Goal: Information Seeking & Learning: Learn about a topic

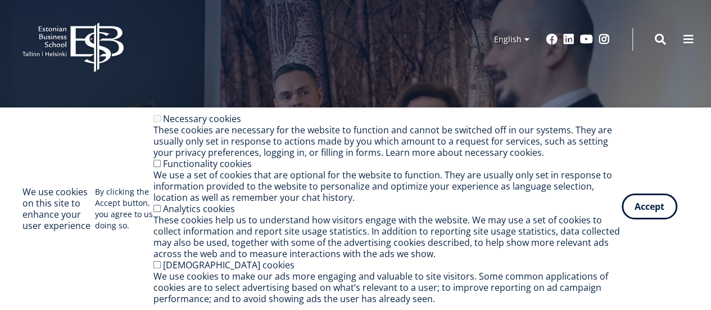
click at [655, 210] on button "Accept" at bounding box center [649, 206] width 56 height 26
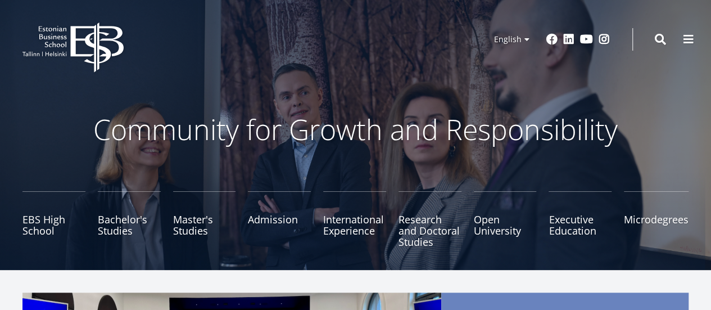
click at [674, 36] on div "EBS Logo Created with Sketch. Kasutaja konto menüü Log in Estonian Estonian Eng…" at bounding box center [355, 39] width 711 height 34
click at [682, 36] on button at bounding box center [688, 38] width 22 height 22
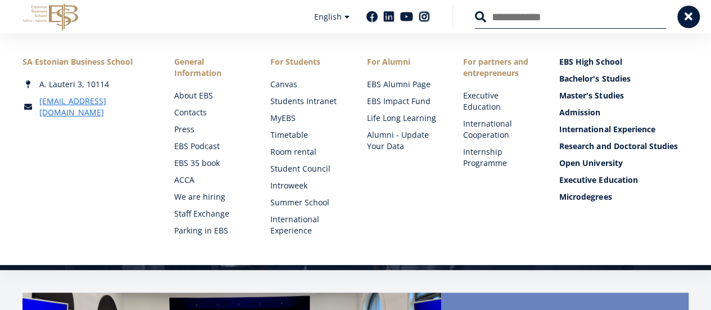
click at [683, 36] on div "SA Estonian Business School A. Lauteri 3, 10114 ebs@ebs.ee Social Links Faceboo…" at bounding box center [355, 149] width 711 height 231
click at [688, 18] on span at bounding box center [688, 15] width 11 height 11
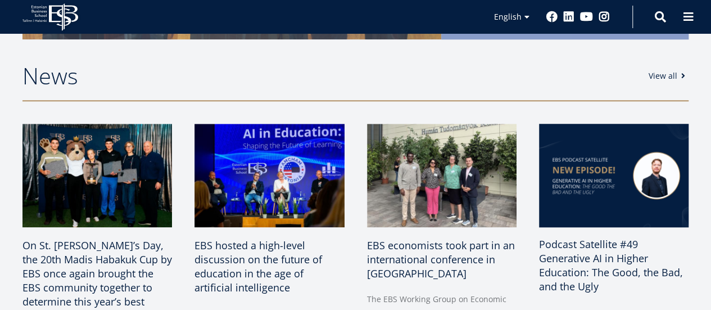
scroll to position [449, 0]
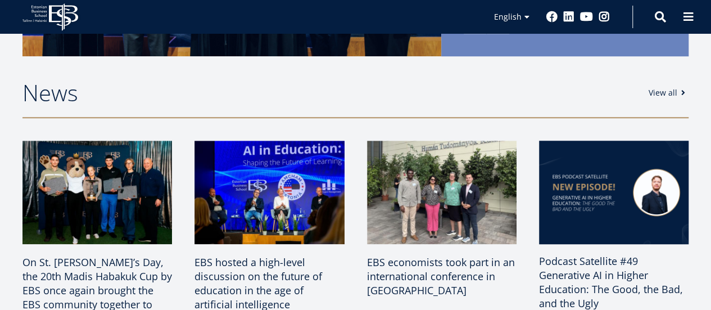
click at [671, 88] on link "View all" at bounding box center [668, 92] width 40 height 11
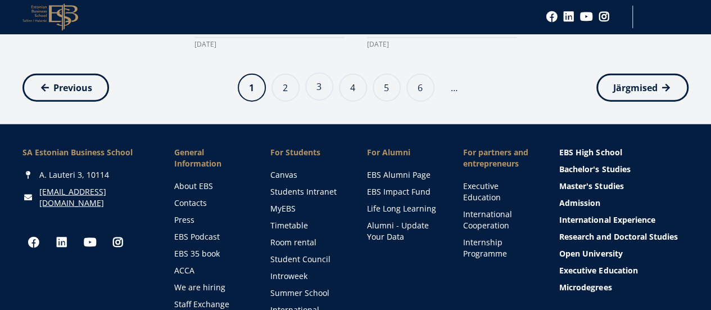
scroll to position [1292, 0]
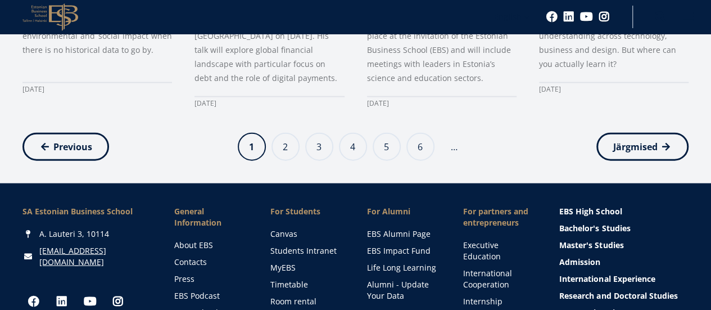
click at [299, 133] on ul "Previous page Previous Current page 1 Page 2 Page 3 Page 4 Page 5 6 …" at bounding box center [355, 147] width 666 height 28
click at [277, 131] on link "Page 2" at bounding box center [285, 145] width 28 height 28
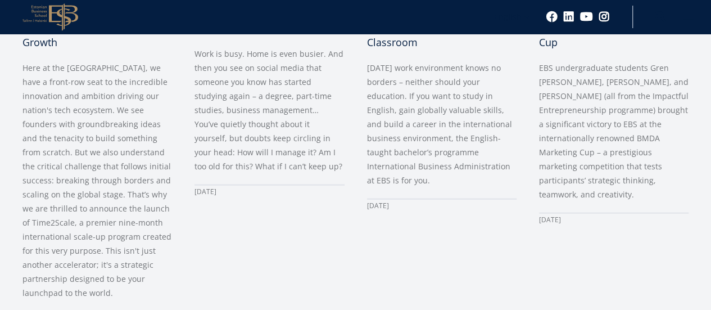
scroll to position [1291, 0]
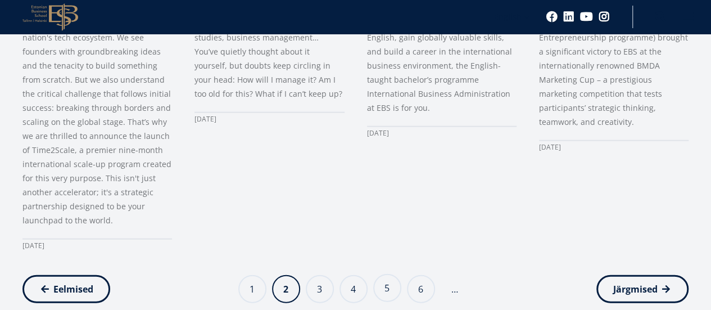
click at [392, 274] on link "Page 5" at bounding box center [387, 288] width 28 height 28
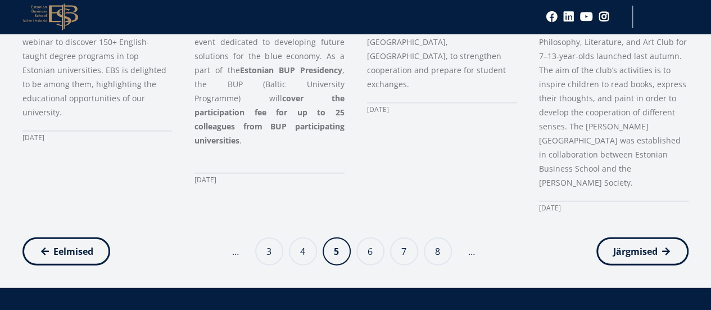
scroll to position [1292, 0]
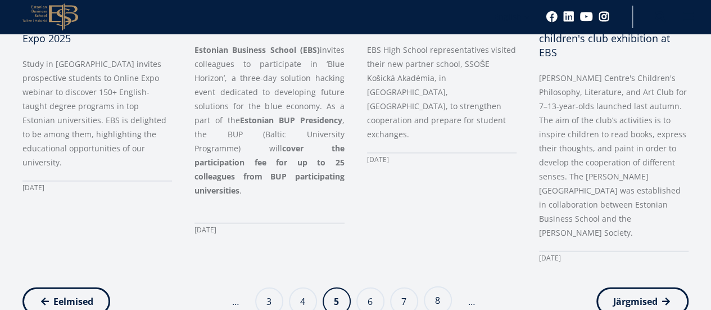
click at [436, 286] on link "Page 8" at bounding box center [438, 300] width 28 height 28
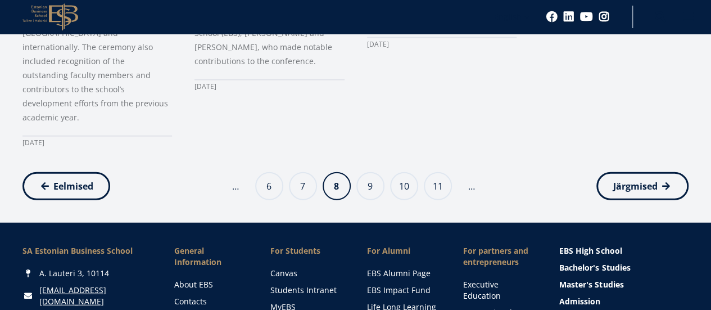
scroll to position [1348, 0]
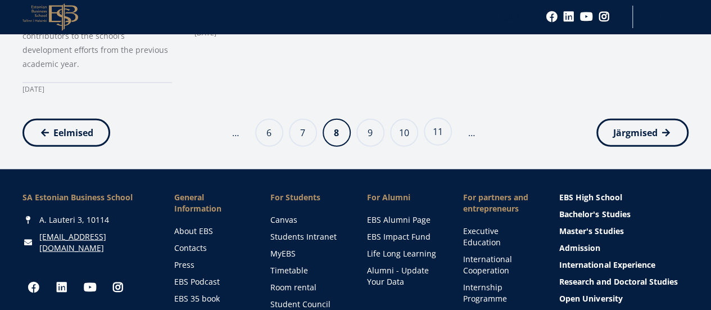
click at [443, 117] on link "Page 11" at bounding box center [438, 131] width 28 height 28
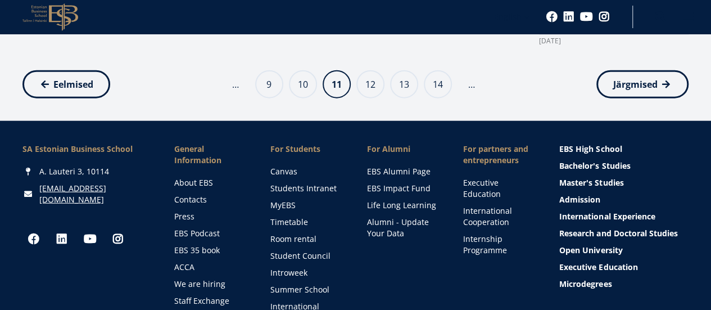
scroll to position [1233, 0]
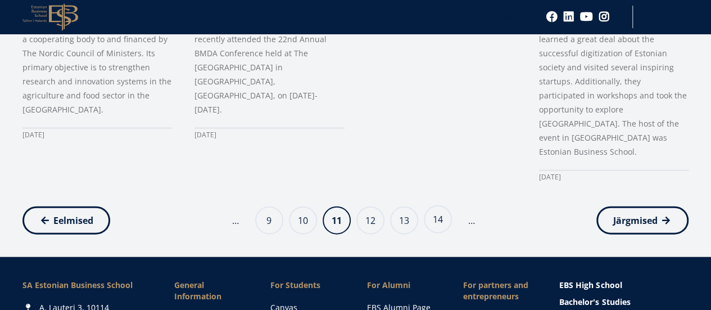
click at [444, 205] on link "Page 14" at bounding box center [438, 219] width 28 height 28
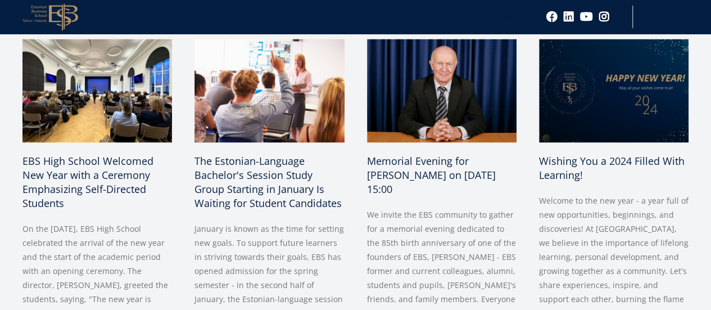
scroll to position [1178, 0]
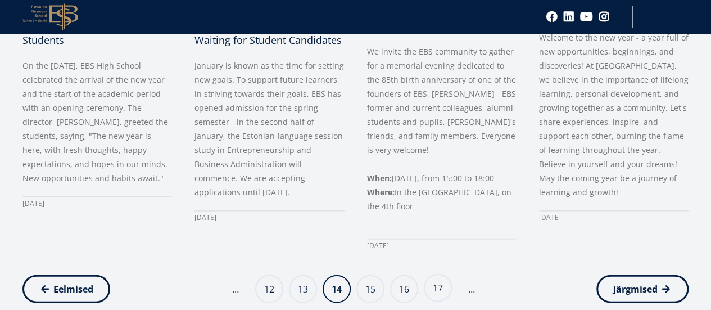
click at [442, 274] on link "Page 17" at bounding box center [438, 288] width 28 height 28
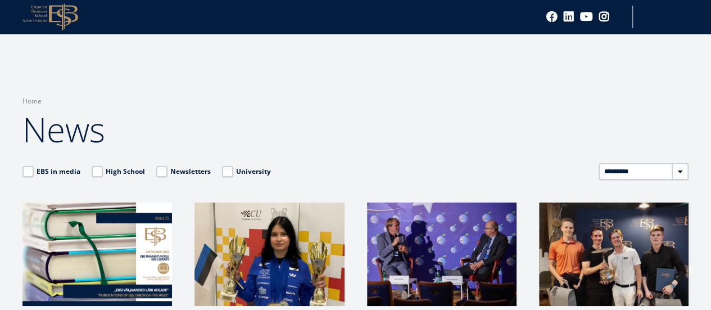
click at [686, 174] on select "********* **** **** **** **** **** **** **** **** **** **** **** **** **** ****…" at bounding box center [643, 171] width 90 height 17
select select "****"
click at [598, 163] on select "********* **** **** **** **** **** **** **** **** **** **** **** **** **** ****…" at bounding box center [643, 171] width 90 height 17
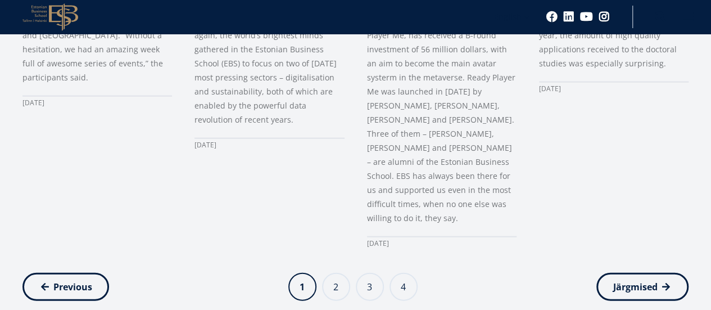
scroll to position [1292, 0]
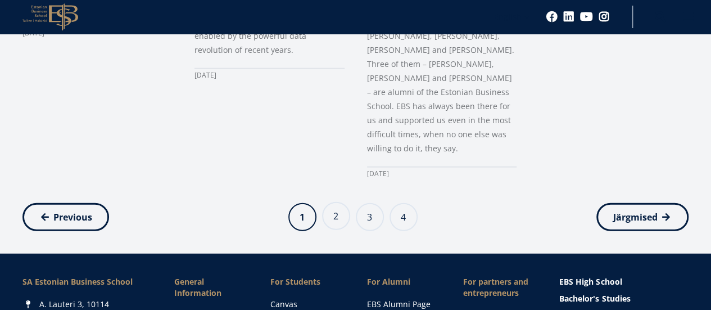
click at [339, 202] on link "Page 2" at bounding box center [336, 216] width 28 height 28
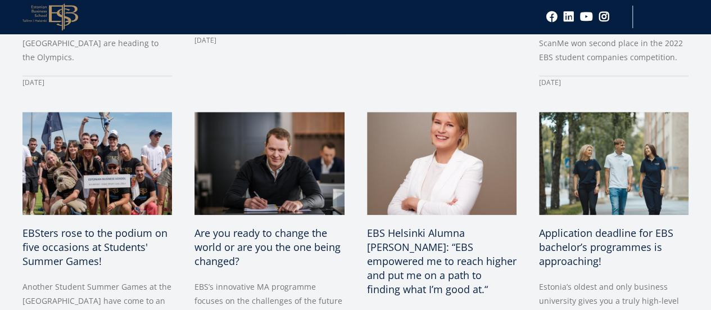
scroll to position [506, 0]
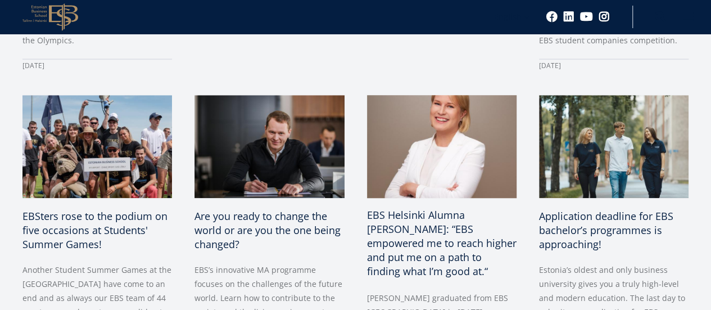
click at [403, 208] on span "EBS Helsinki Alumna [PERSON_NAME]: “EBS empowered me to reach higher and put me…" at bounding box center [441, 243] width 149 height 70
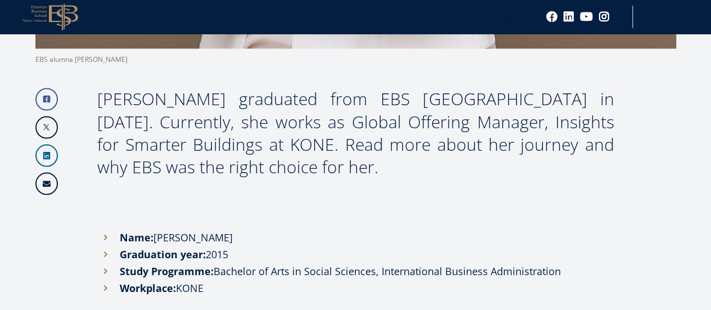
scroll to position [899, 0]
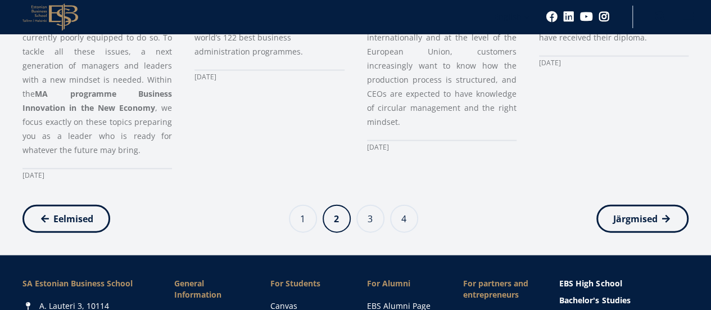
scroll to position [1067, 0]
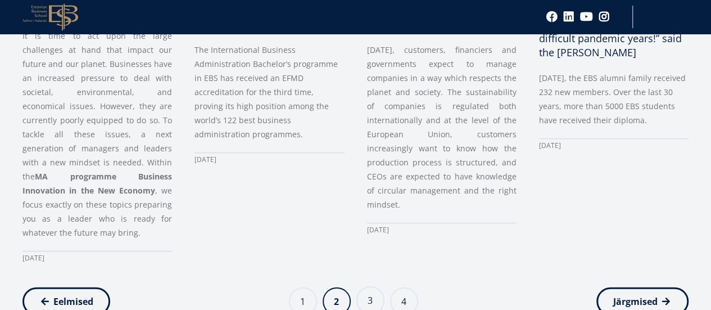
click at [372, 286] on link "Page 3" at bounding box center [370, 300] width 28 height 28
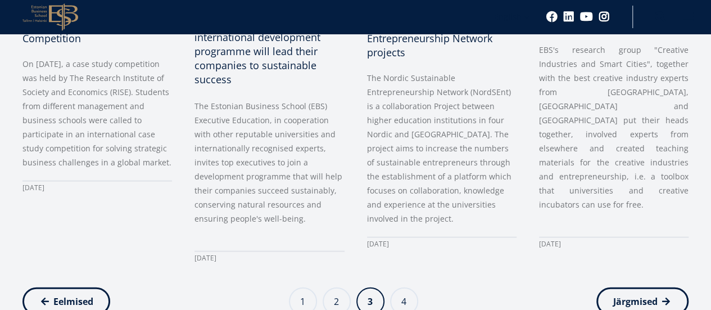
scroll to position [1348, 0]
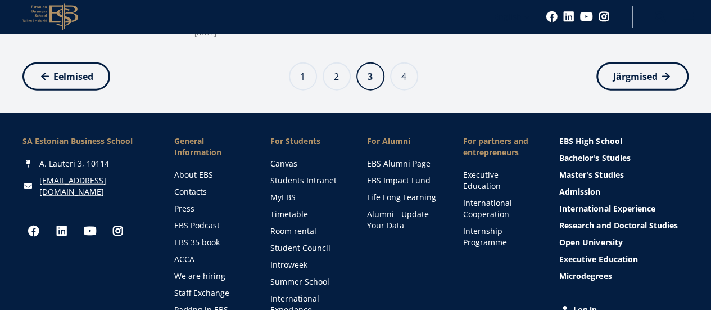
click at [389, 63] on ul "Previous page Eelmised Page 1 Page 2 Current page 3 Page 4 Next page Järgmised" at bounding box center [355, 76] width 666 height 28
click at [400, 73] on link "Page 4" at bounding box center [404, 75] width 28 height 28
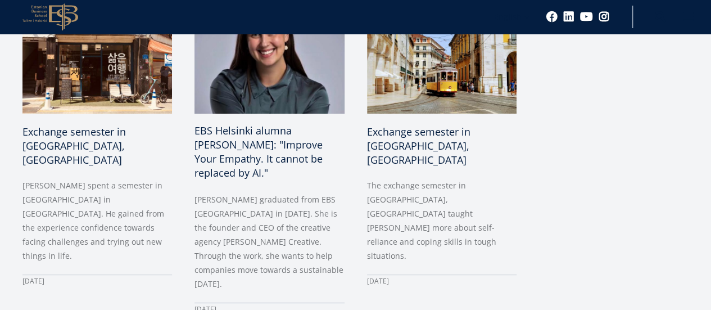
scroll to position [506, 0]
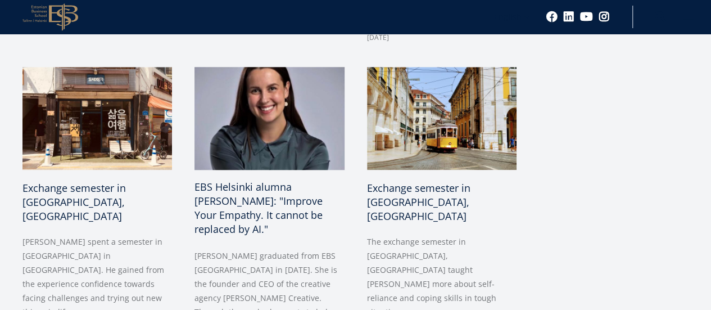
click at [268, 192] on span "EBS Helsinki alumna [PERSON_NAME]: "Improve Your Empathy. It cannot be replaced…" at bounding box center [258, 208] width 128 height 56
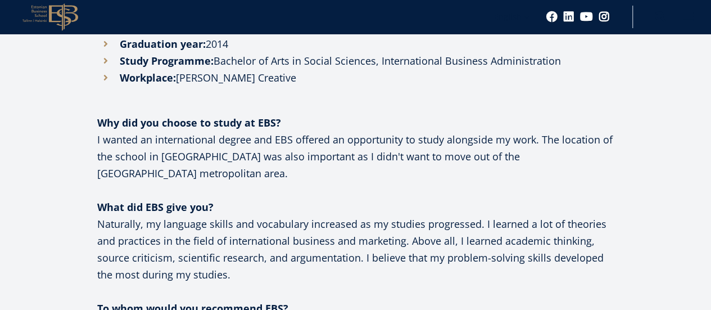
scroll to position [1067, 0]
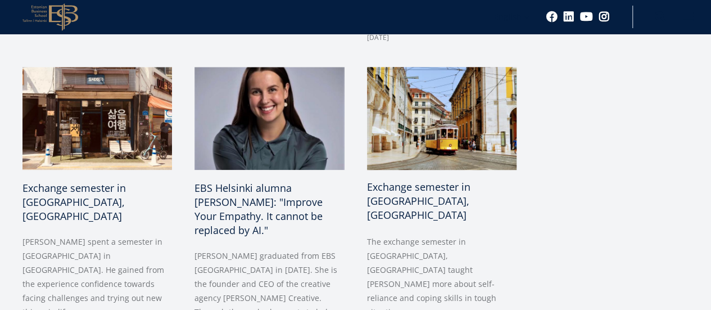
click at [385, 180] on span "Exchange semester in [GEOGRAPHIC_DATA], [GEOGRAPHIC_DATA]" at bounding box center [418, 201] width 103 height 42
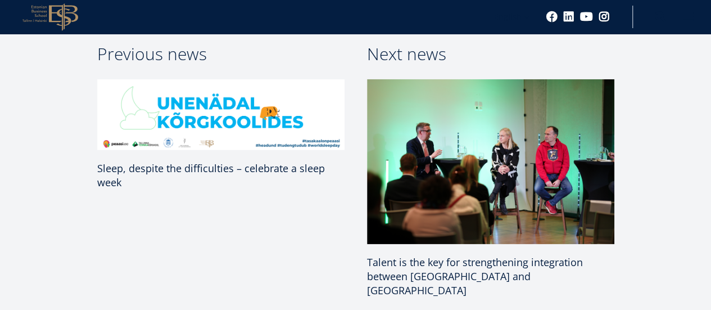
scroll to position [1405, 0]
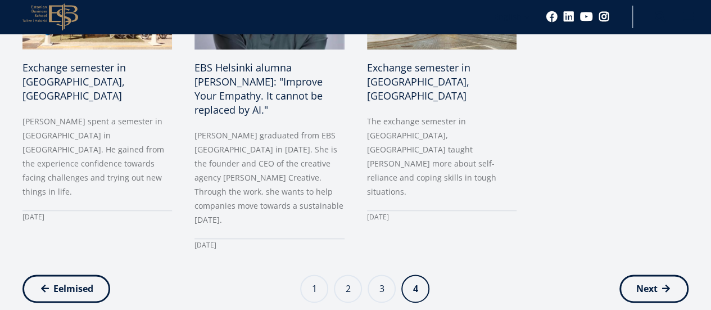
scroll to position [674, 0]
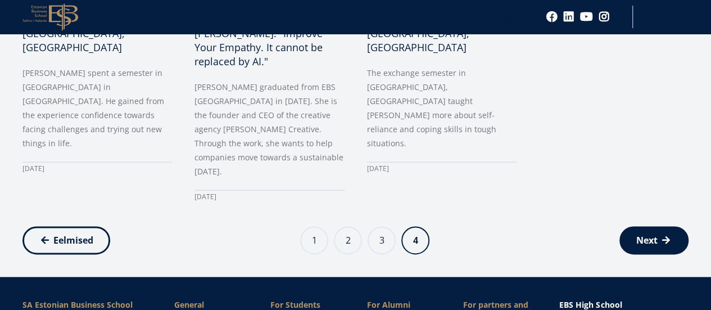
click at [648, 234] on span "Next" at bounding box center [646, 239] width 21 height 11
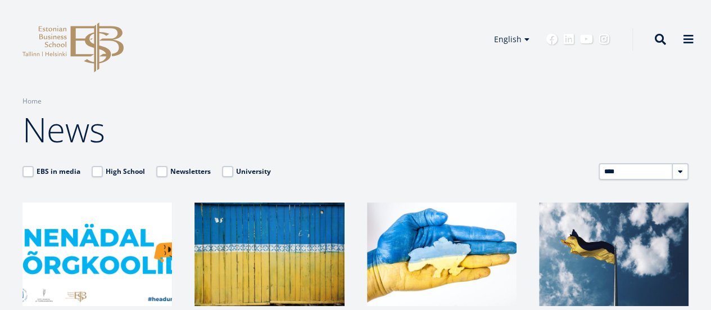
click at [681, 168] on select "********* **** **** **** **** **** **** **** **** **** **** **** **** **** ****…" at bounding box center [643, 171] width 90 height 17
select select "****"
click at [598, 163] on select "********* **** **** **** **** **** **** **** **** **** **** **** **** **** ****…" at bounding box center [643, 171] width 90 height 17
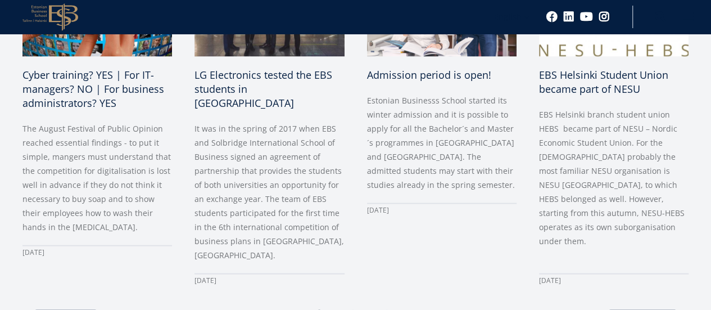
scroll to position [1236, 0]
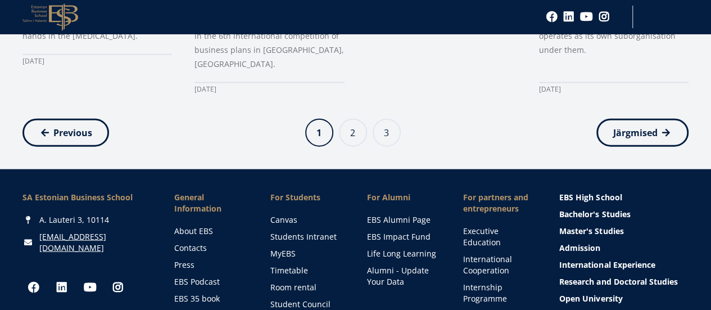
click at [352, 117] on link "Page 2" at bounding box center [353, 131] width 28 height 28
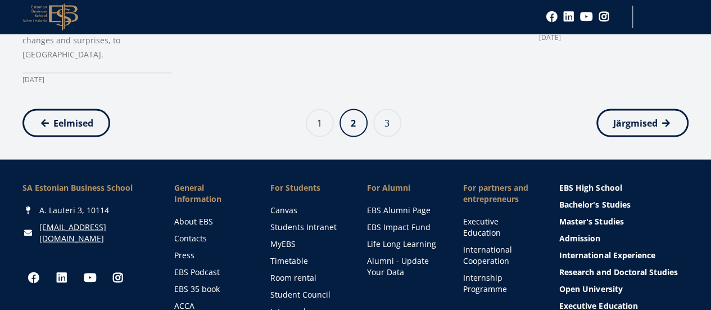
scroll to position [1124, 0]
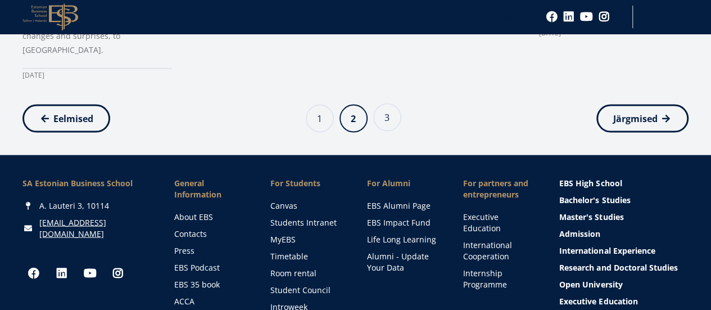
click at [387, 103] on link "Page 3" at bounding box center [387, 117] width 28 height 28
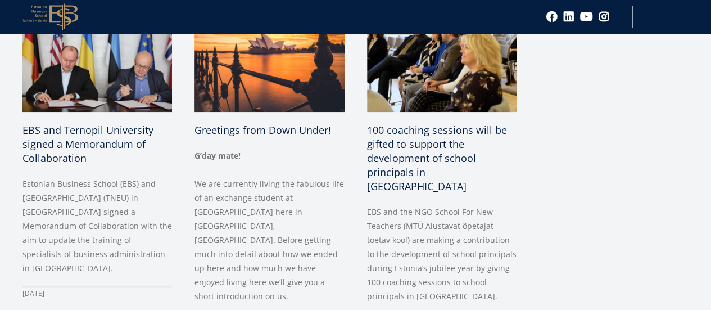
scroll to position [506, 0]
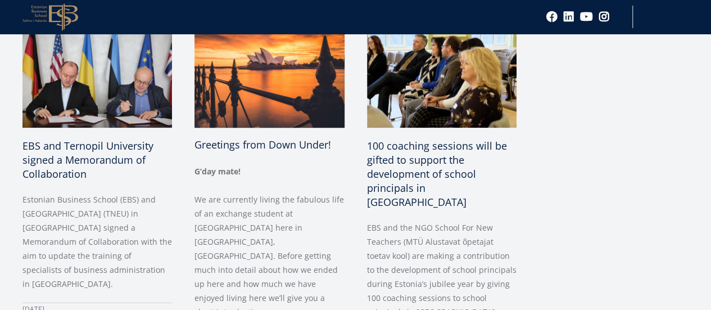
click at [228, 138] on span "Greetings from Down Under!" at bounding box center [262, 144] width 137 height 13
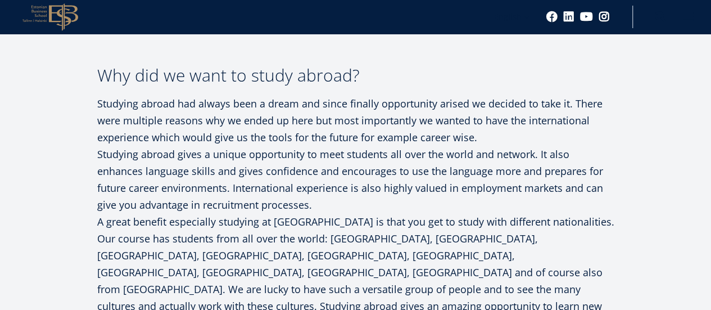
scroll to position [1461, 0]
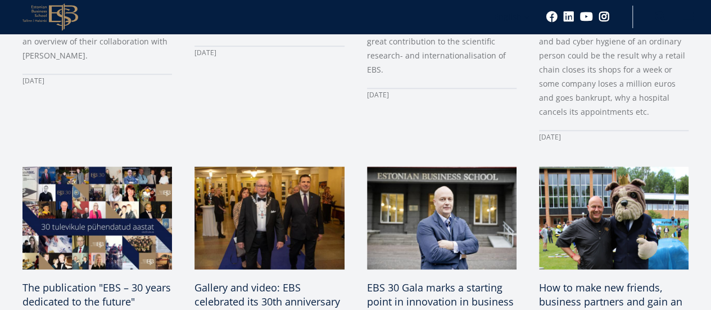
scroll to position [279, 0]
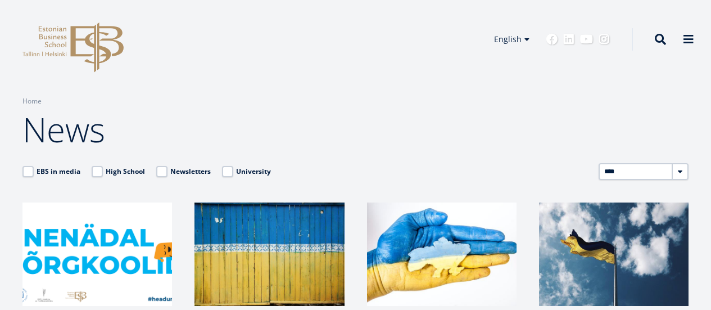
select select "****"
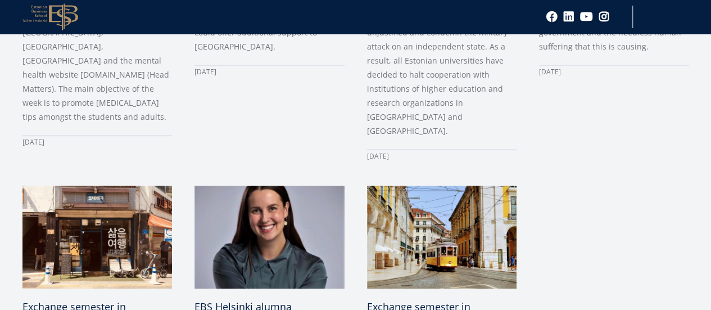
scroll to position [506, 0]
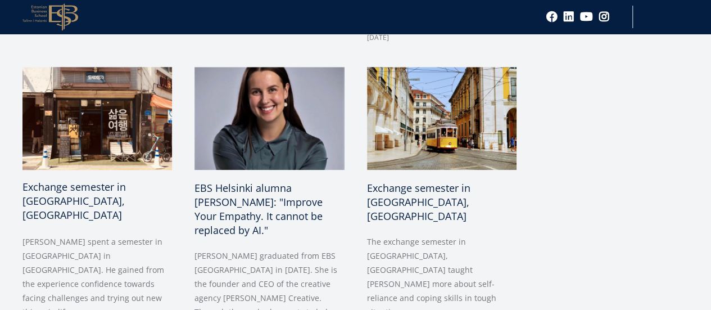
click at [126, 180] on span "Exchange semester in [GEOGRAPHIC_DATA], [GEOGRAPHIC_DATA]" at bounding box center [73, 201] width 103 height 42
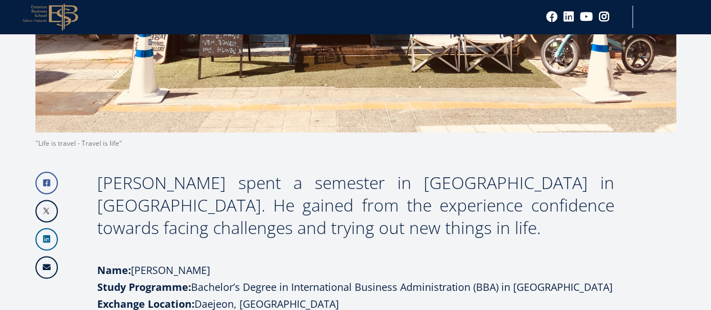
scroll to position [337, 0]
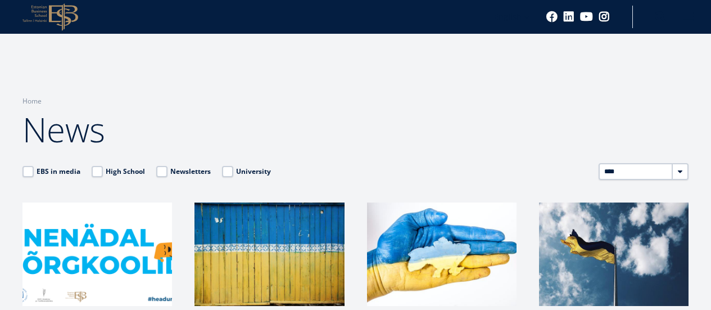
select select "****"
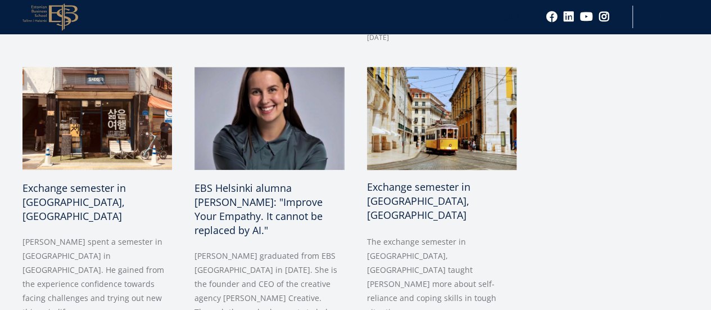
click at [389, 180] on span "Exchange semester in [GEOGRAPHIC_DATA], [GEOGRAPHIC_DATA]" at bounding box center [418, 201] width 103 height 42
